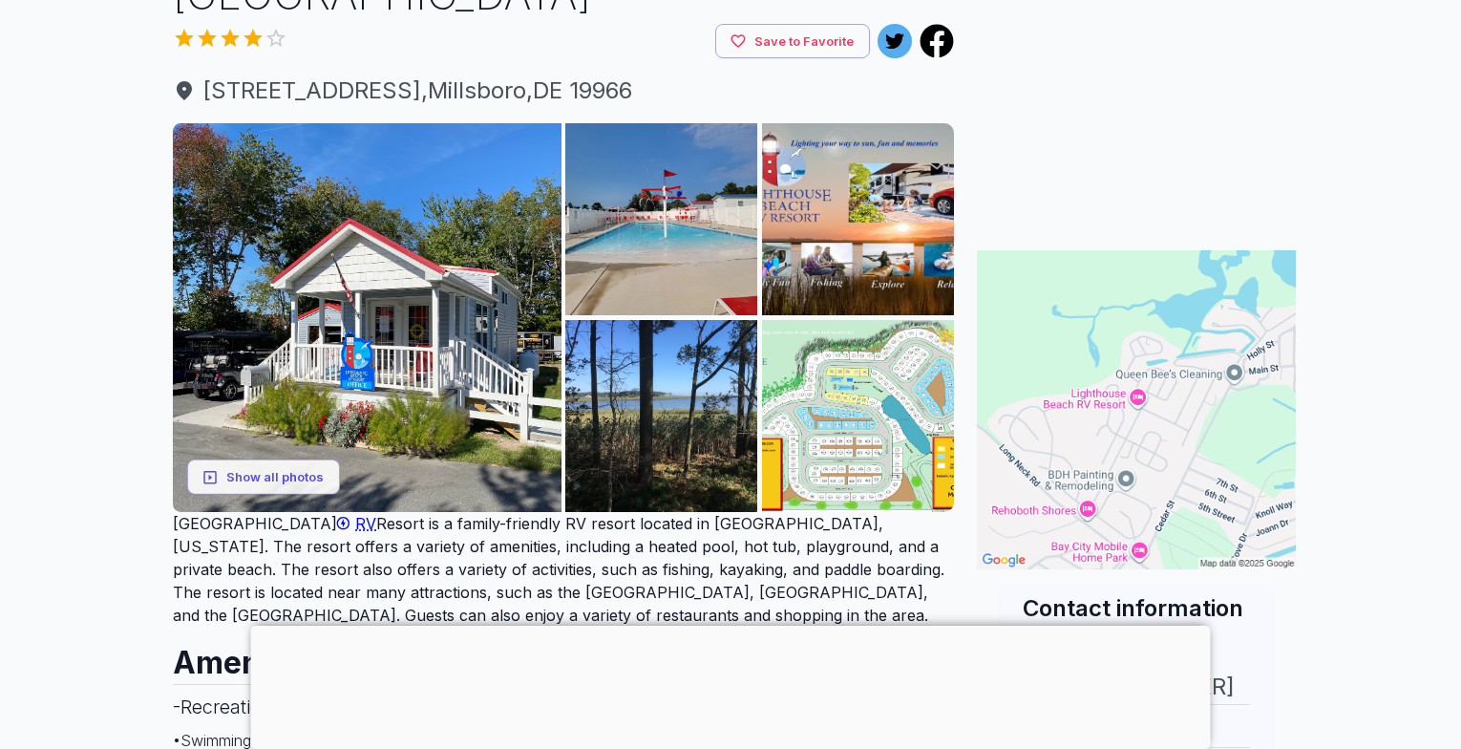
scroll to position [191, 0]
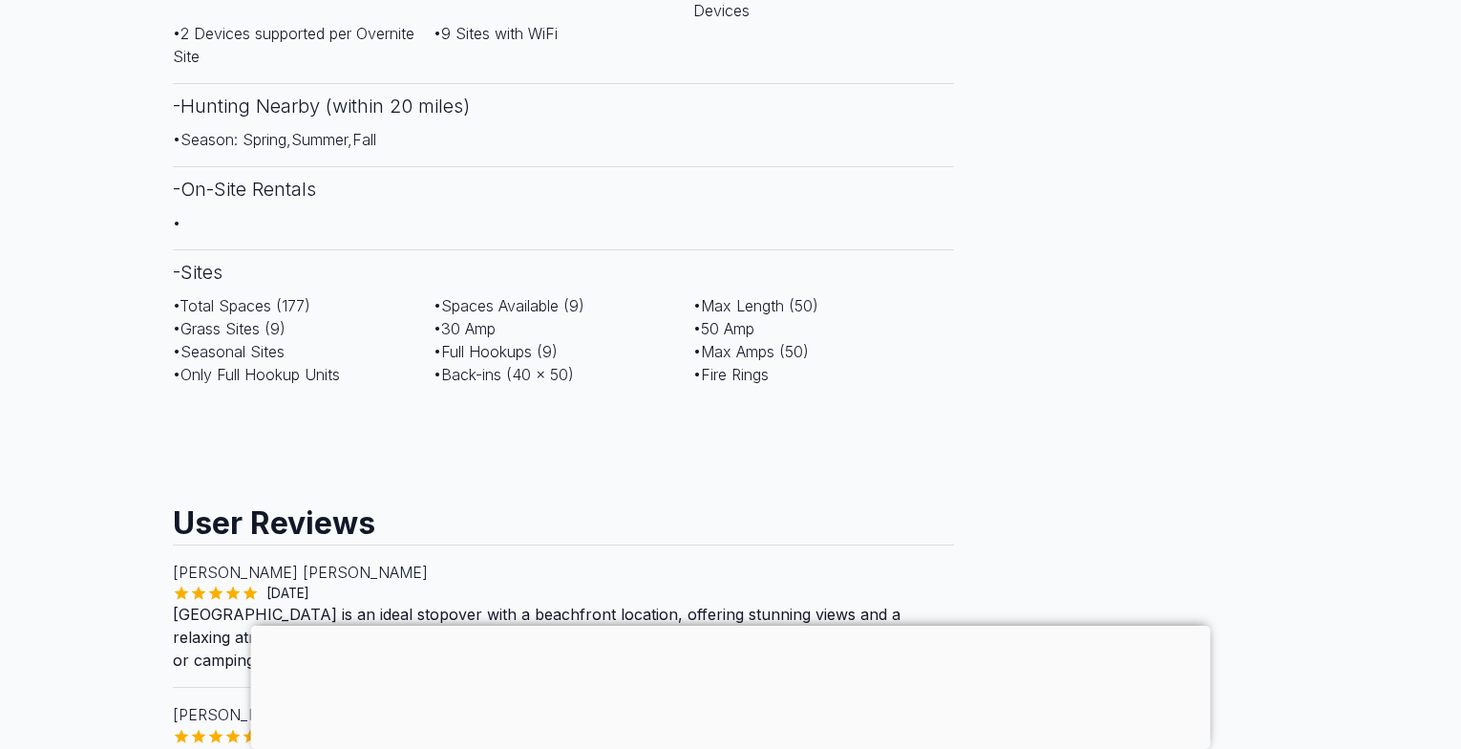
scroll to position [1528, 0]
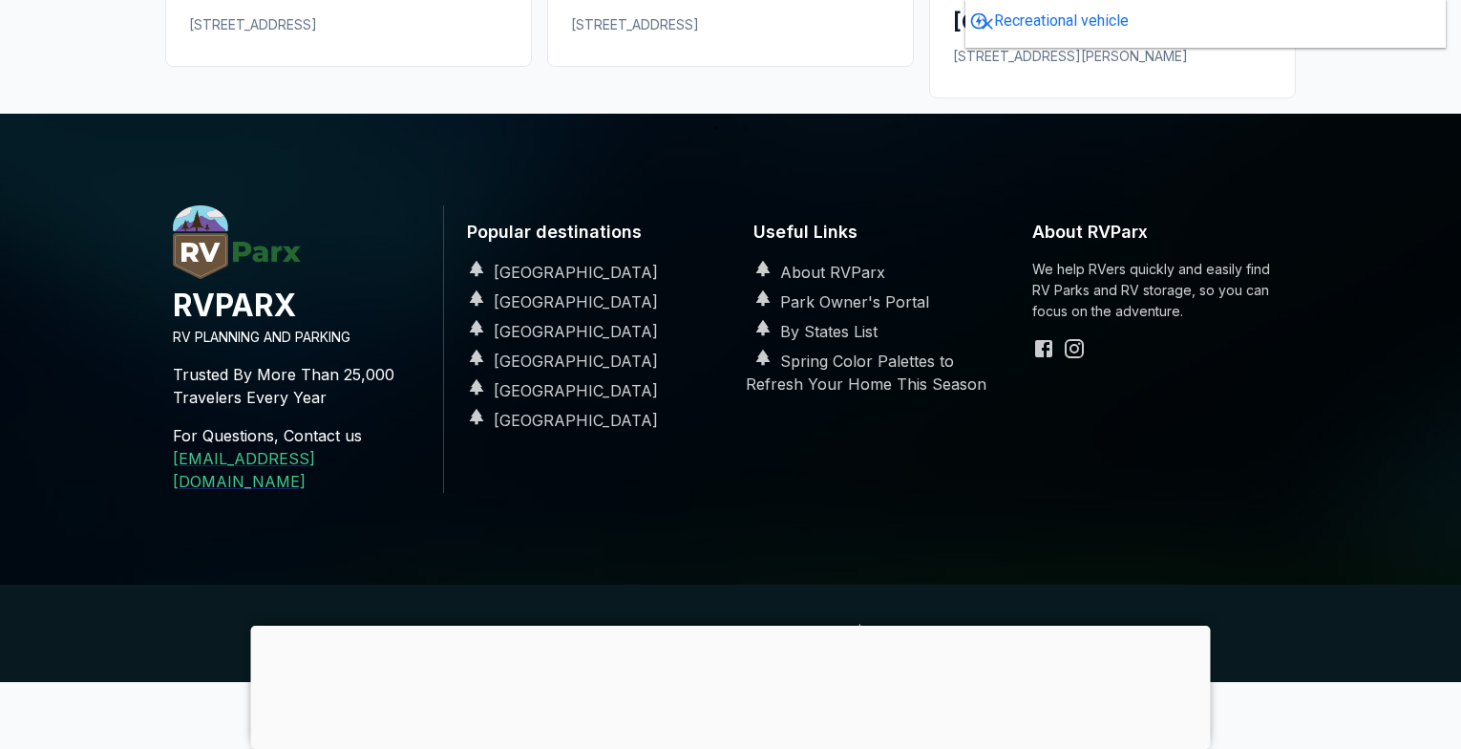
scroll to position [3335, 0]
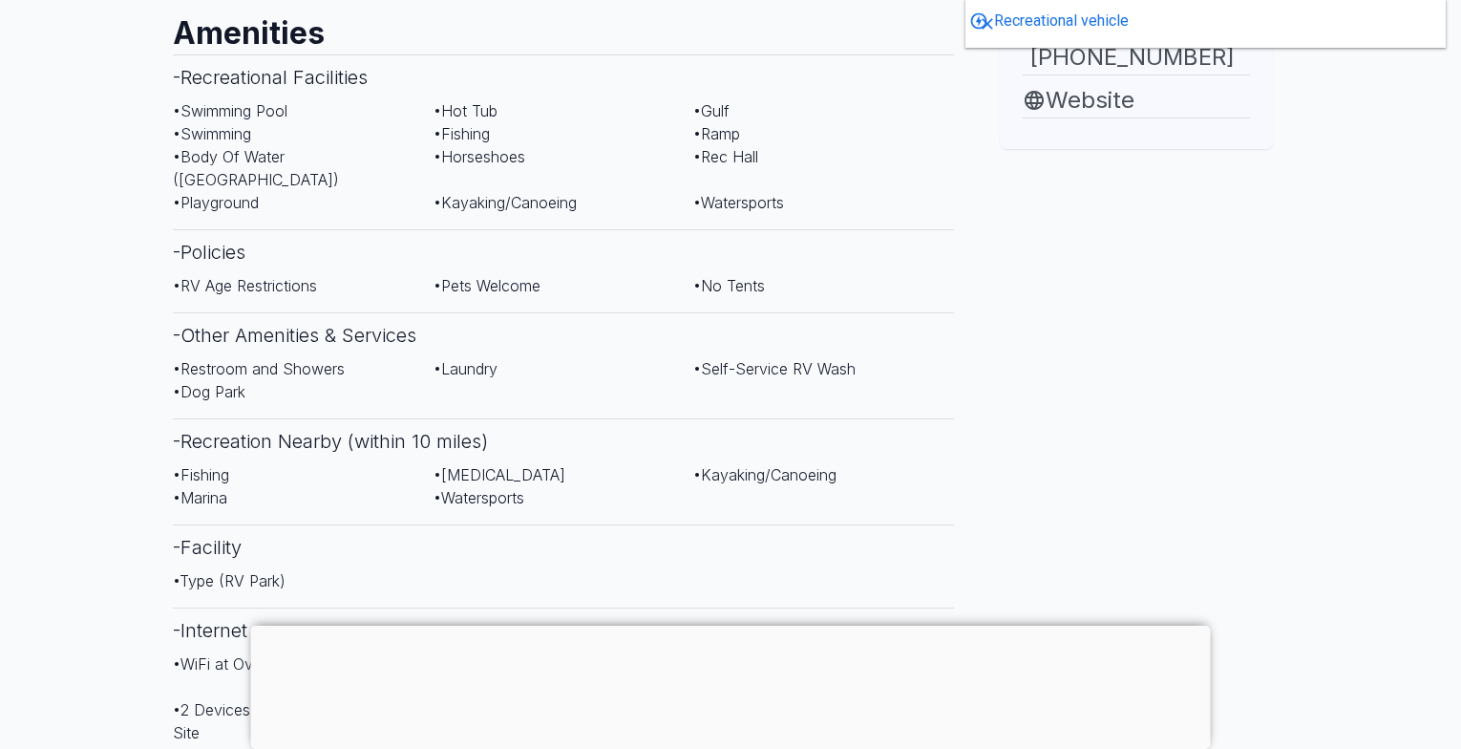
scroll to position [955, 0]
